Goal: Information Seeking & Learning: Learn about a topic

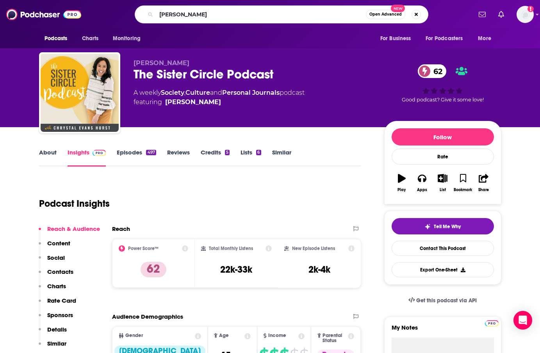
type input "[PERSON_NAME]"
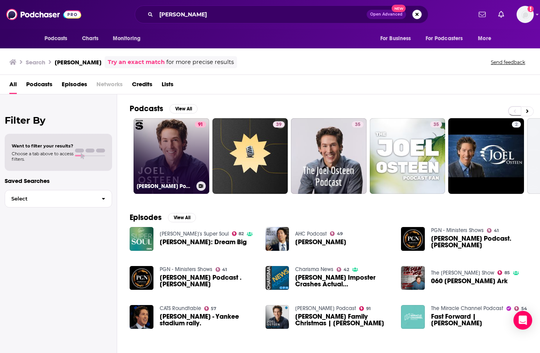
click at [151, 151] on link "91 [PERSON_NAME] Podcast" at bounding box center [171, 156] width 76 height 76
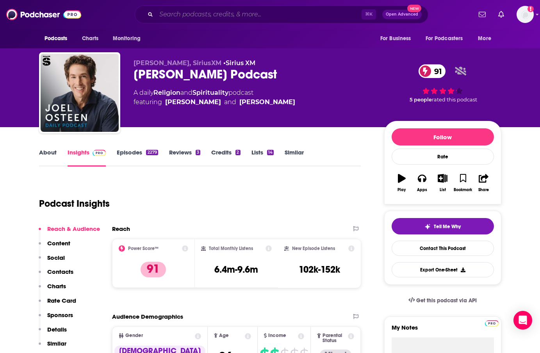
click at [208, 14] on input "Search podcasts, credits, & more..." at bounding box center [258, 14] width 205 height 12
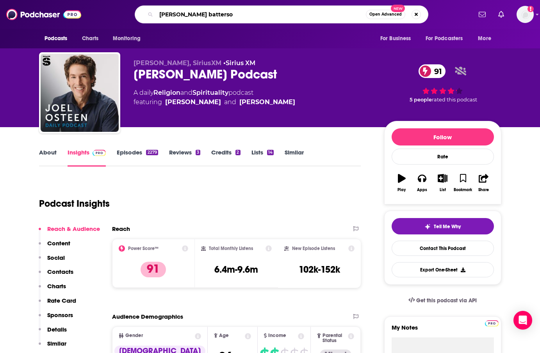
type input "[PERSON_NAME] [PERSON_NAME]"
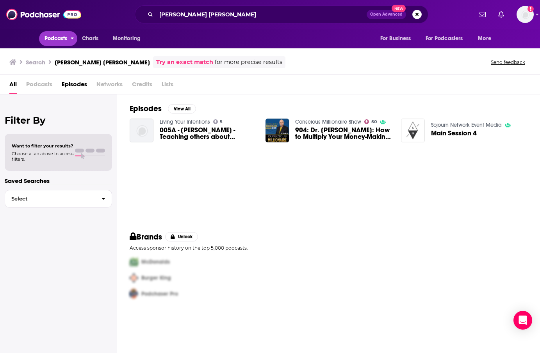
click at [54, 43] on span "Podcasts" at bounding box center [55, 38] width 23 height 11
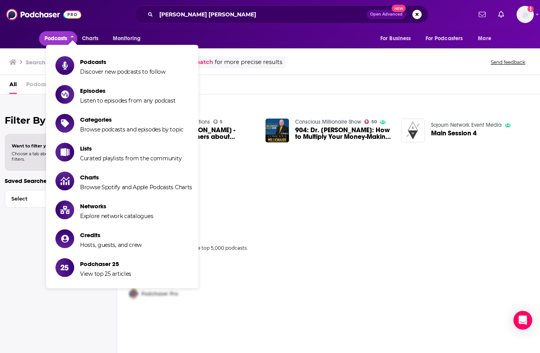
click at [54, 43] on span "Podcasts" at bounding box center [55, 38] width 23 height 11
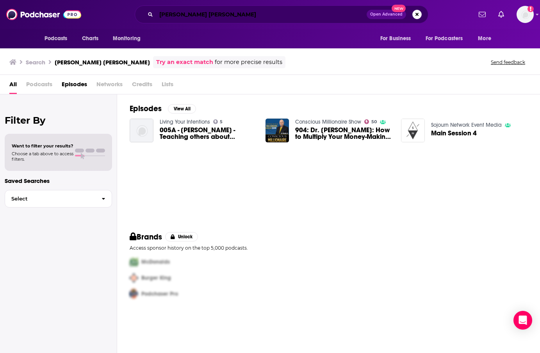
click at [217, 16] on input "[PERSON_NAME] [PERSON_NAME]" at bounding box center [261, 14] width 210 height 12
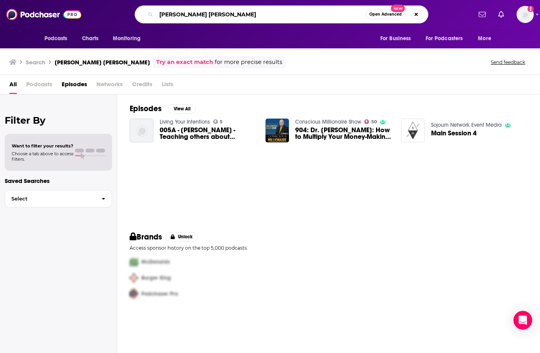
drag, startPoint x: 217, startPoint y: 16, endPoint x: 159, endPoint y: 16, distance: 58.2
click at [159, 16] on input "[PERSON_NAME] [PERSON_NAME]" at bounding box center [261, 14] width 210 height 12
type input "legacy dad"
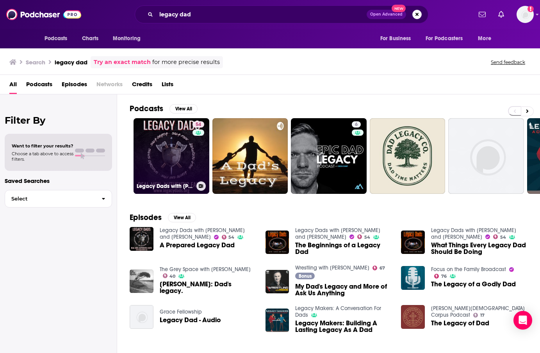
click at [188, 171] on link "54 Legacy Dads with [PERSON_NAME] and [PERSON_NAME]" at bounding box center [171, 156] width 76 height 76
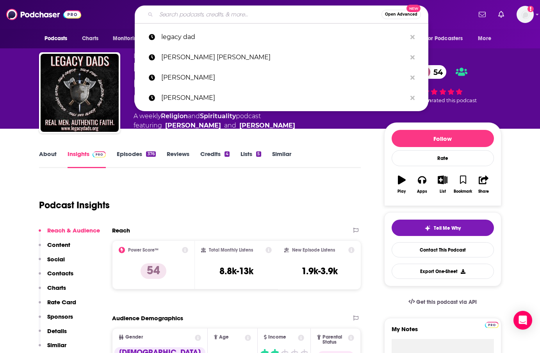
click at [207, 17] on input "Search podcasts, credits, & more..." at bounding box center [268, 14] width 225 height 12
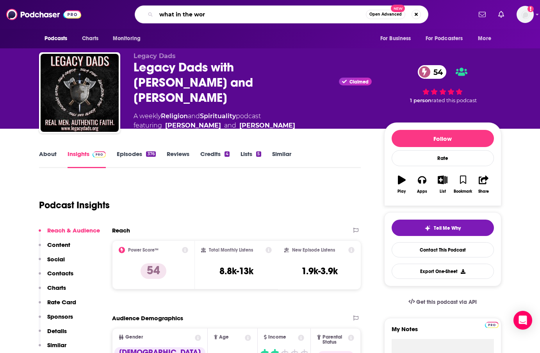
type input "what in the word"
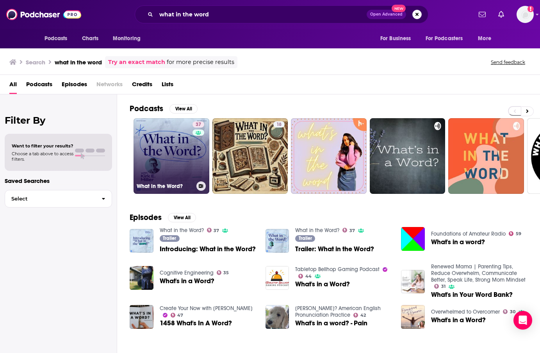
click at [187, 158] on link "37 What in the Word?" at bounding box center [171, 156] width 76 height 76
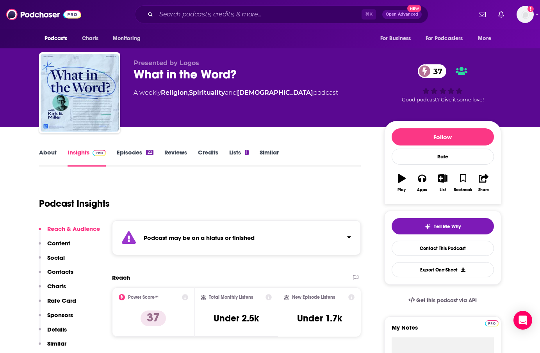
click at [126, 153] on link "Episodes 22" at bounding box center [135, 158] width 36 height 18
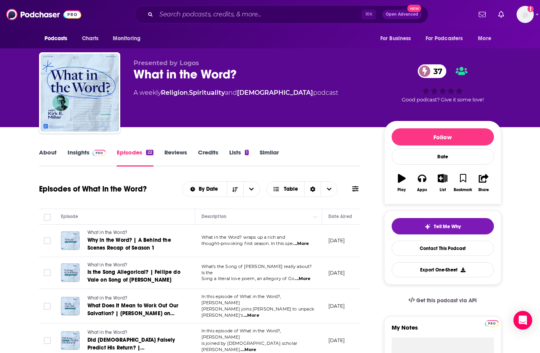
click at [50, 151] on link "About" at bounding box center [48, 158] width 18 height 18
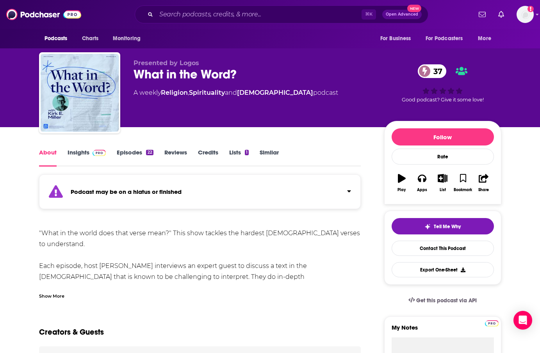
click at [76, 154] on link "Insights" at bounding box center [87, 158] width 39 height 18
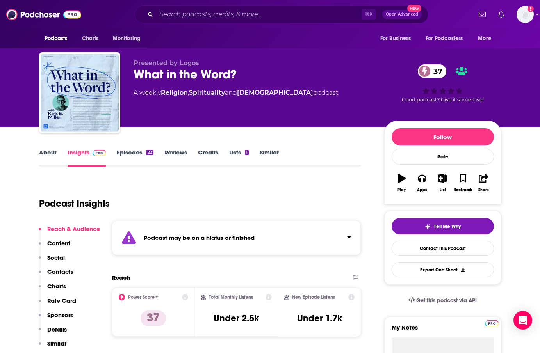
click at [165, 151] on link "Reviews" at bounding box center [175, 158] width 23 height 18
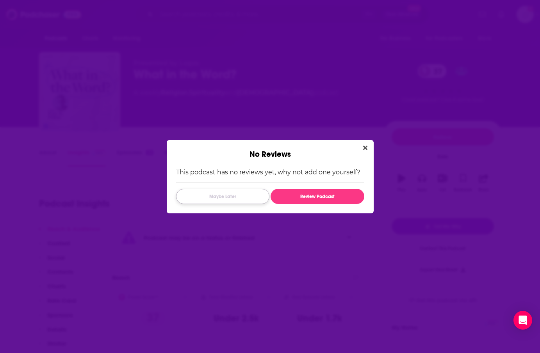
click at [251, 194] on button "Maybe Later" at bounding box center [222, 196] width 93 height 15
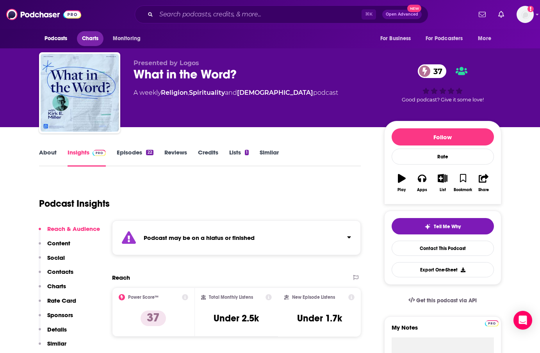
click at [96, 41] on span "Charts" at bounding box center [90, 38] width 17 height 11
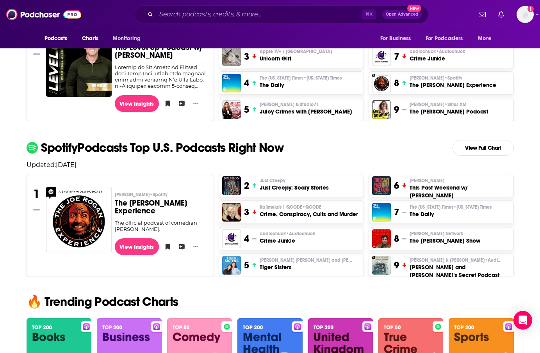
scroll to position [274, 0]
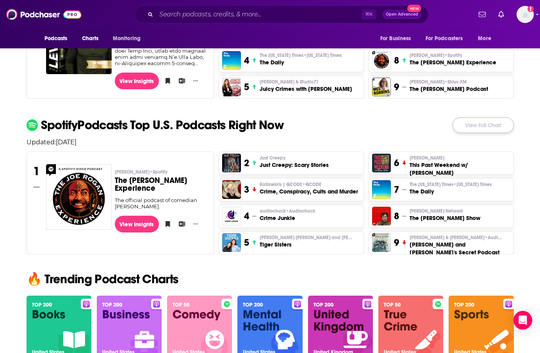
click at [479, 128] on link "View Full Chart" at bounding box center [482, 125] width 61 height 16
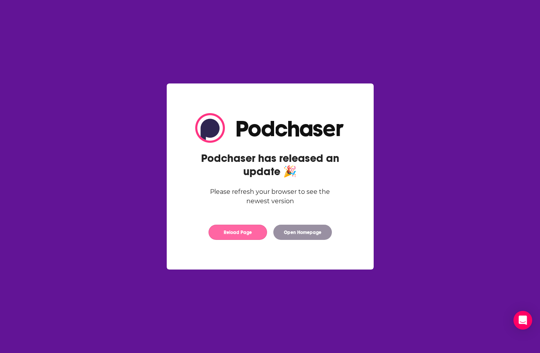
click at [237, 229] on button "Reload Page" at bounding box center [237, 232] width 59 height 15
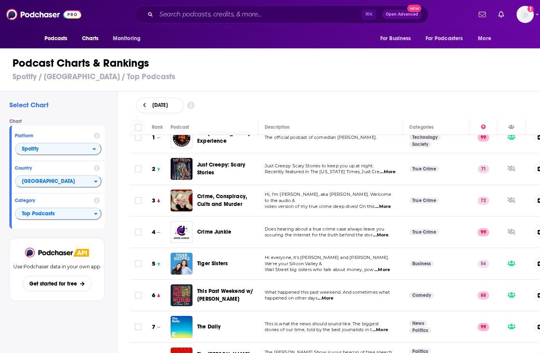
scroll to position [14, 0]
click at [87, 39] on span "Charts" at bounding box center [90, 38] width 17 height 11
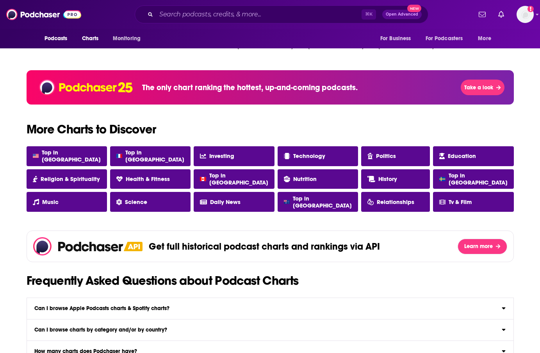
scroll to position [625, 0]
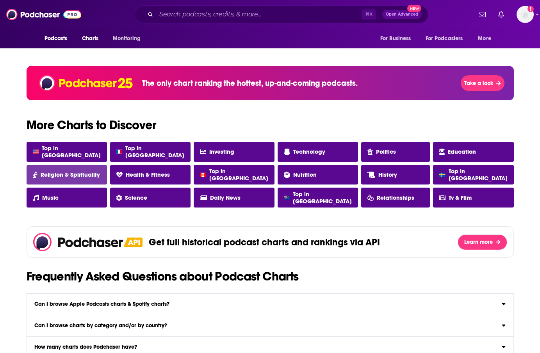
click at [72, 171] on link "Religion & Spirituality" at bounding box center [67, 175] width 80 height 20
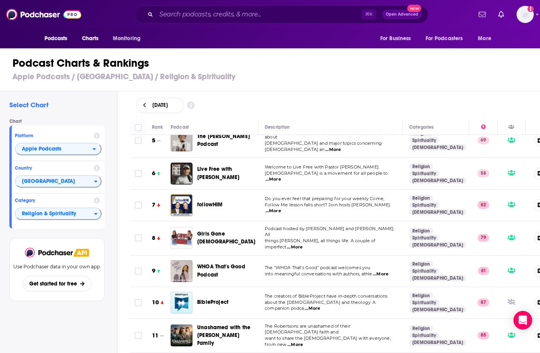
scroll to position [157, 0]
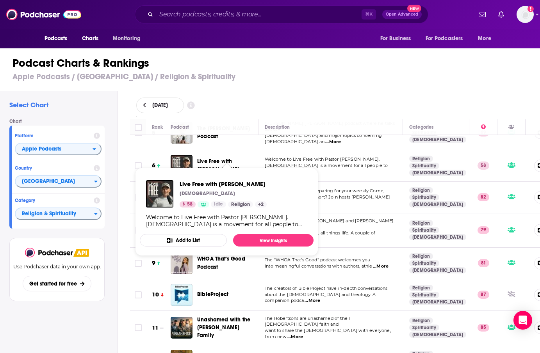
click at [215, 158] on span "Live Free with Josh Howerton" at bounding box center [226, 166] width 59 height 16
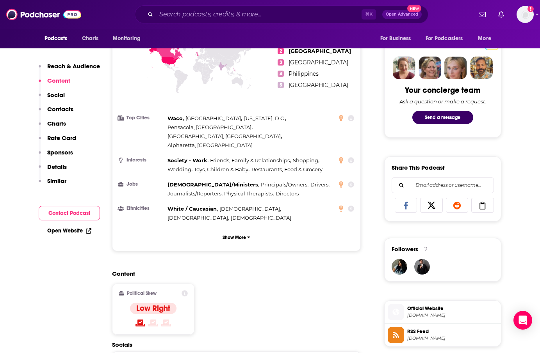
scroll to position [242, 0]
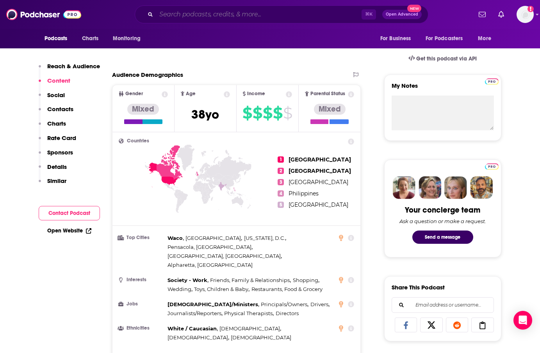
click at [208, 15] on input "Search podcasts, credits, & more..." at bounding box center [258, 14] width 205 height 12
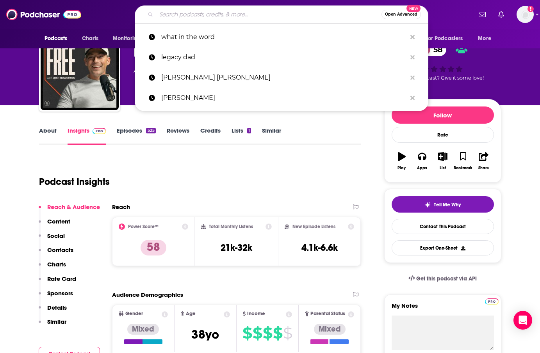
scroll to position [0, 0]
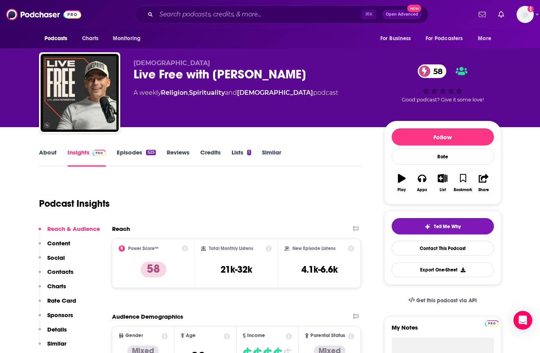
click at [197, 209] on div "Podcast Insights" at bounding box center [197, 199] width 316 height 40
click at [136, 153] on link "Episodes 525" at bounding box center [136, 158] width 39 height 18
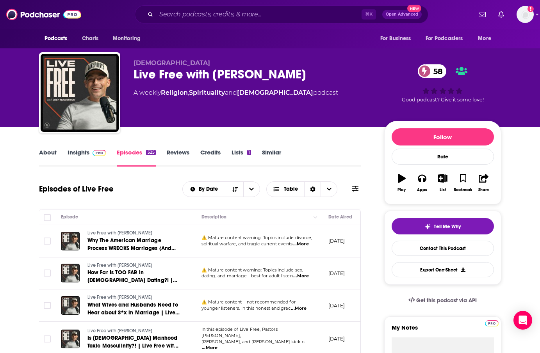
click at [303, 246] on span "...More" at bounding box center [301, 244] width 16 height 6
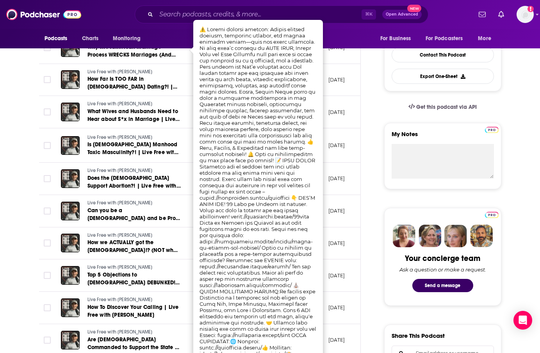
scroll to position [194, 0]
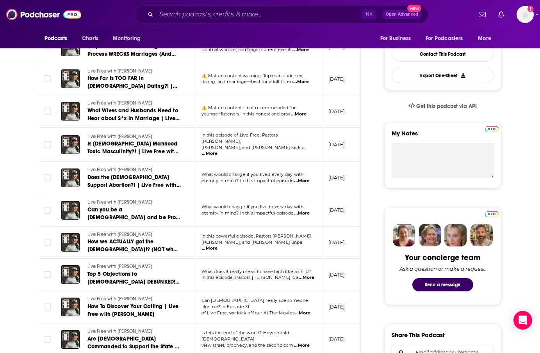
scroll to position [0, 0]
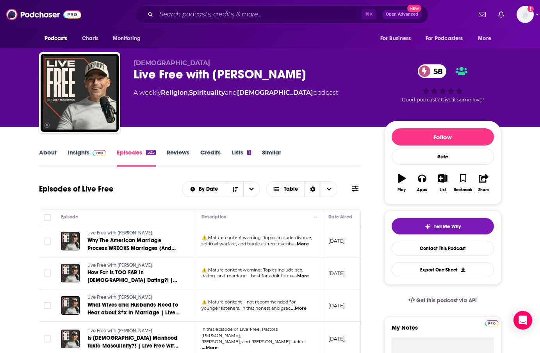
click at [82, 152] on link "Insights" at bounding box center [87, 158] width 39 height 18
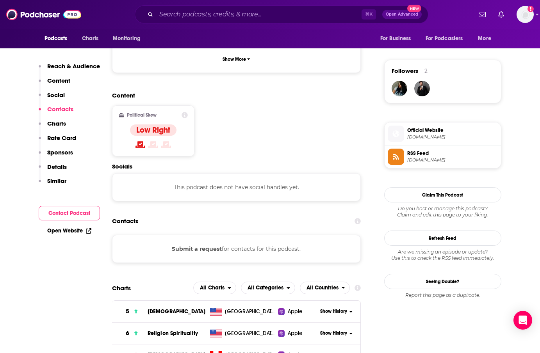
scroll to position [535, 0]
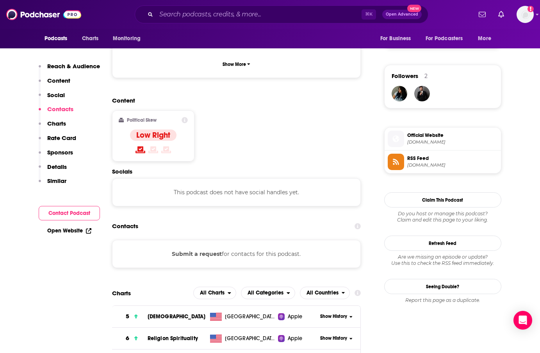
click at [205, 250] on button "Submit a request" at bounding box center [197, 254] width 50 height 9
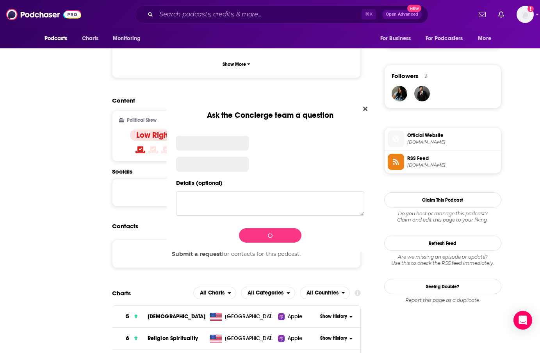
scroll to position [0, 0]
